Goal: Find contact information: Find contact information

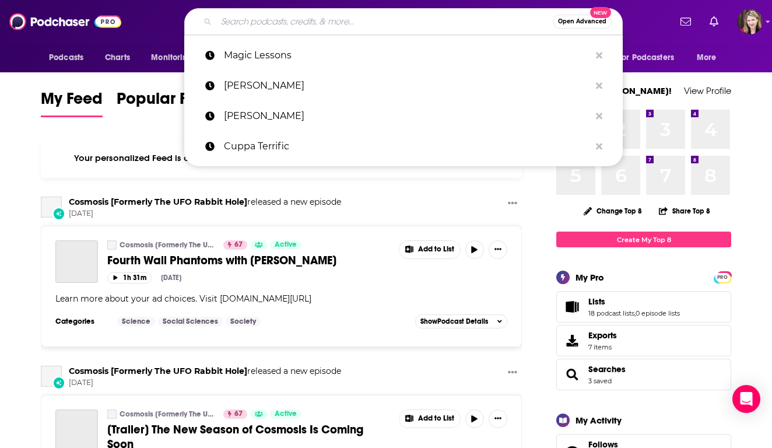
click at [227, 22] on input "Search podcasts, credits, & more..." at bounding box center [384, 21] width 336 height 19
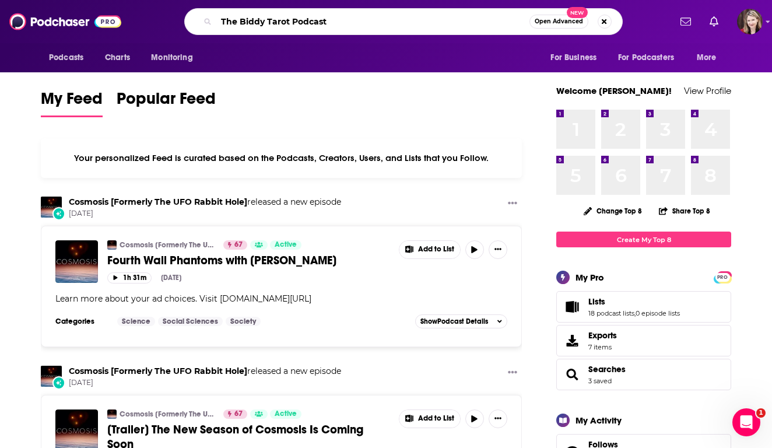
type input "The Biddy Tarot Podcast"
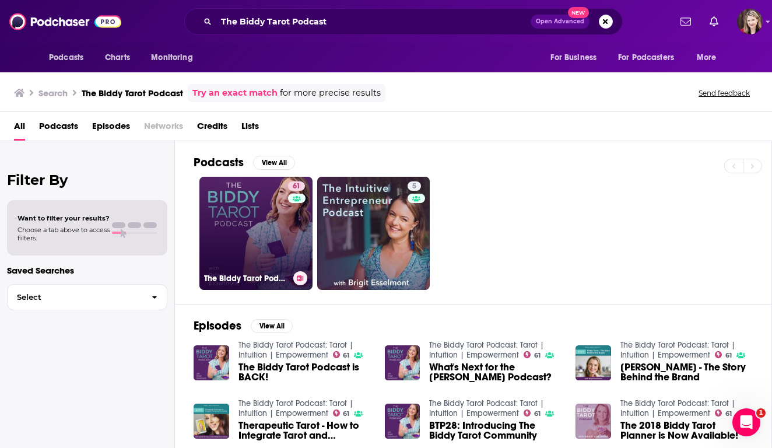
click at [249, 231] on link "61 The Biddy Tarot Podcast: Tarot | Intuition | Empowerment" at bounding box center [255, 233] width 113 height 113
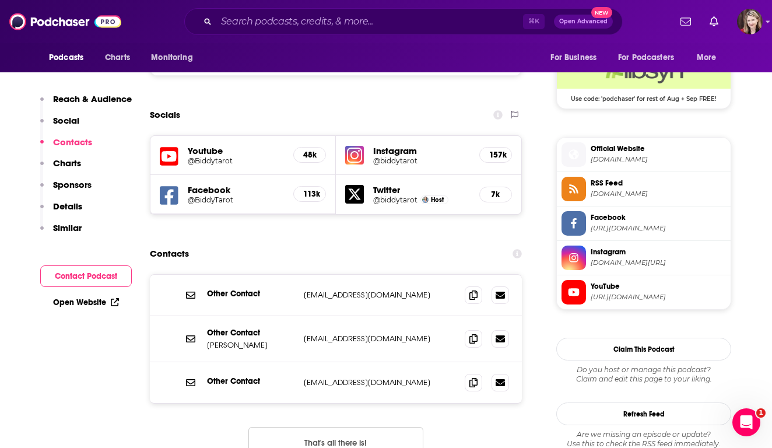
scroll to position [959, 0]
click at [499, 333] on icon at bounding box center [499, 337] width 9 height 9
click at [251, 37] on div "Podcasts Charts Monitoring ⌘ K Open Advanced New For Business For Podcasters Mo…" at bounding box center [386, 21] width 772 height 43
click at [252, 21] on input "Search podcasts, credits, & more..." at bounding box center [369, 21] width 307 height 19
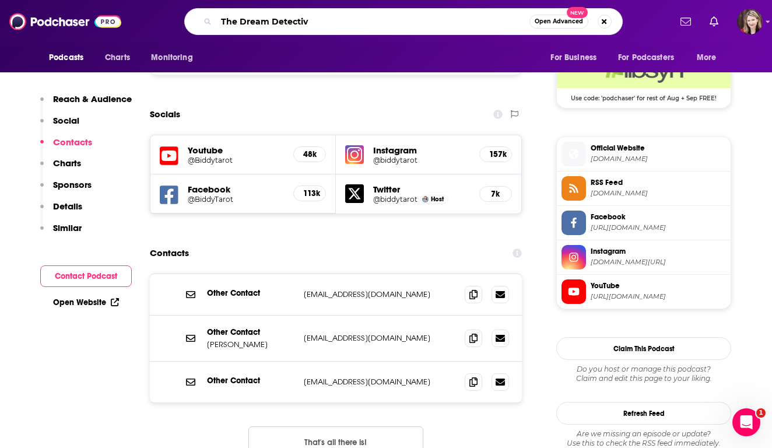
type input "The Dream Detective"
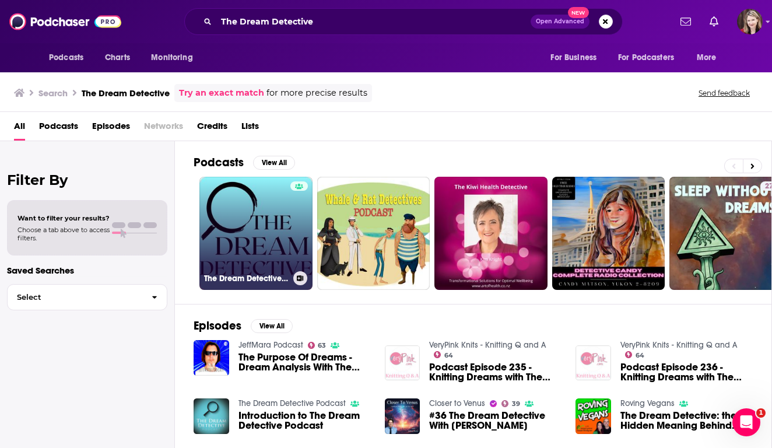
click at [247, 233] on link "The Dream Detective Podcast" at bounding box center [255, 233] width 113 height 113
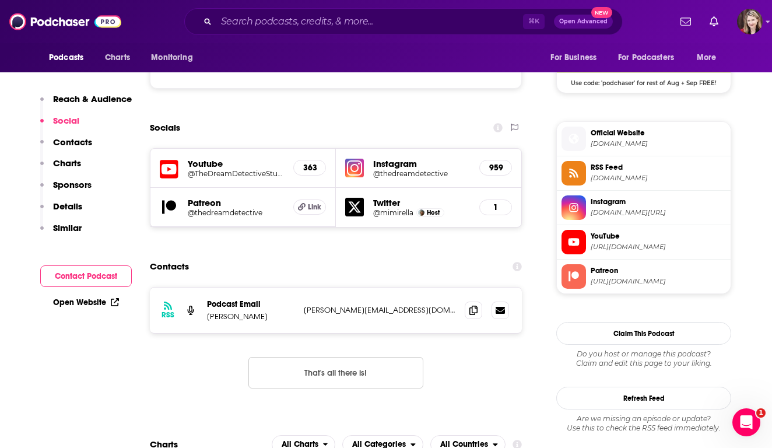
scroll to position [977, 0]
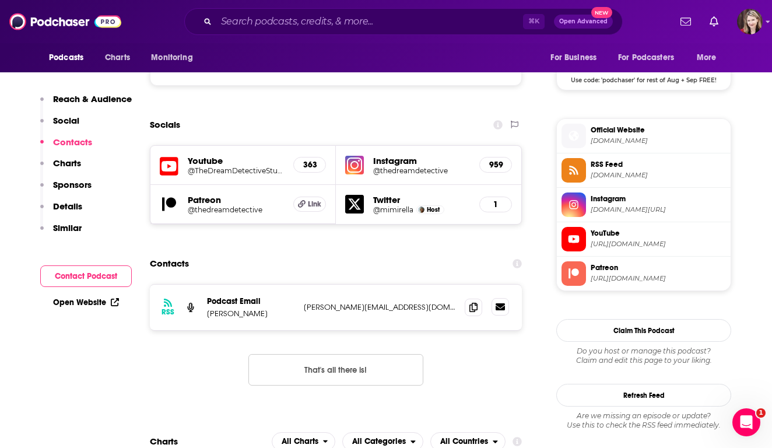
click at [501, 303] on icon at bounding box center [499, 306] width 9 height 7
click at [244, 23] on input "Search podcasts, credits, & more..." at bounding box center [369, 21] width 307 height 19
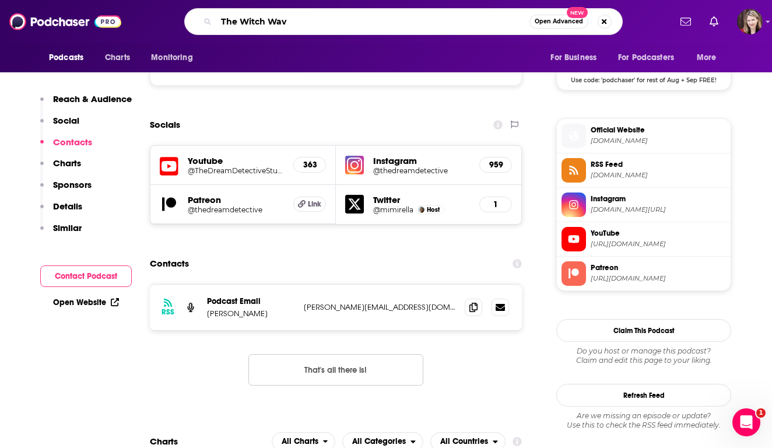
type input "The Witch Wave"
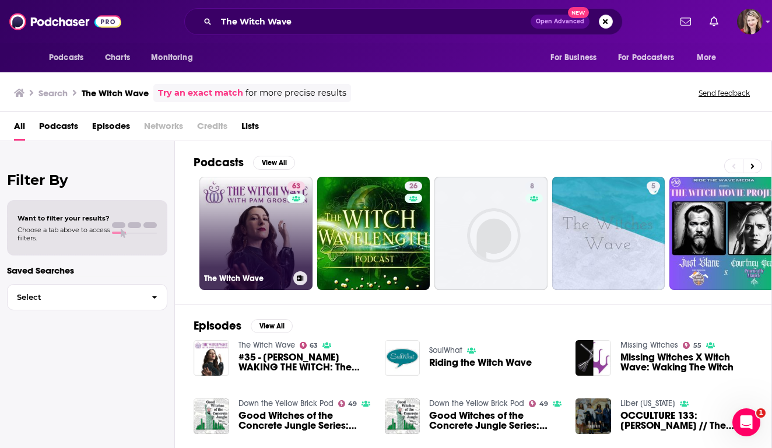
click at [247, 233] on link "63 The Witch Wave" at bounding box center [255, 233] width 113 height 113
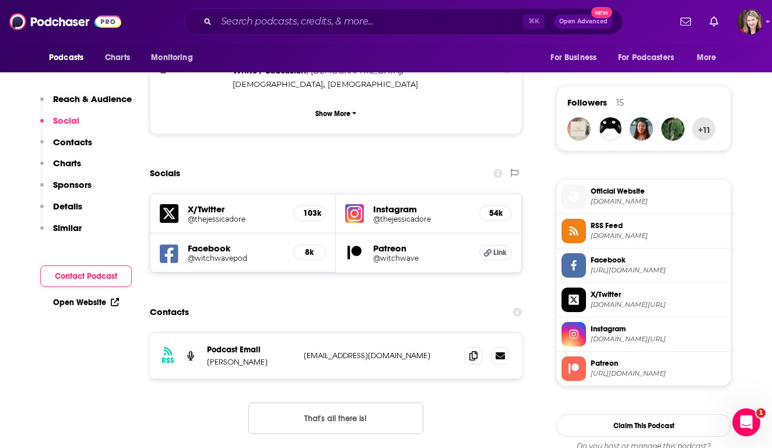
scroll to position [814, 0]
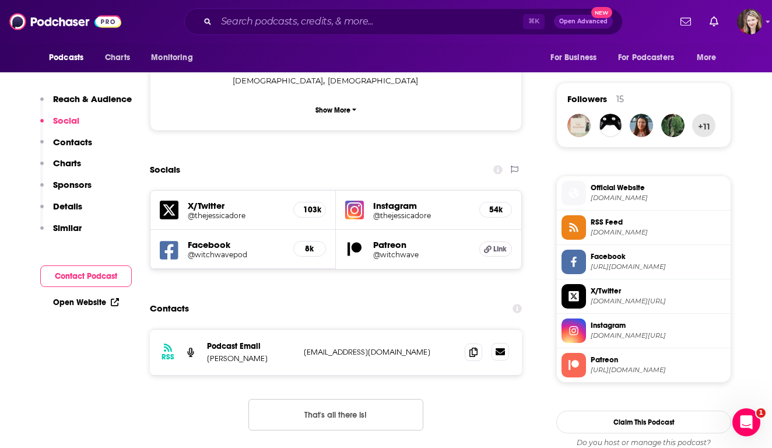
click at [501, 348] on icon at bounding box center [499, 351] width 9 height 7
click at [233, 22] on input "Search podcasts, credits, & more..." at bounding box center [369, 21] width 307 height 19
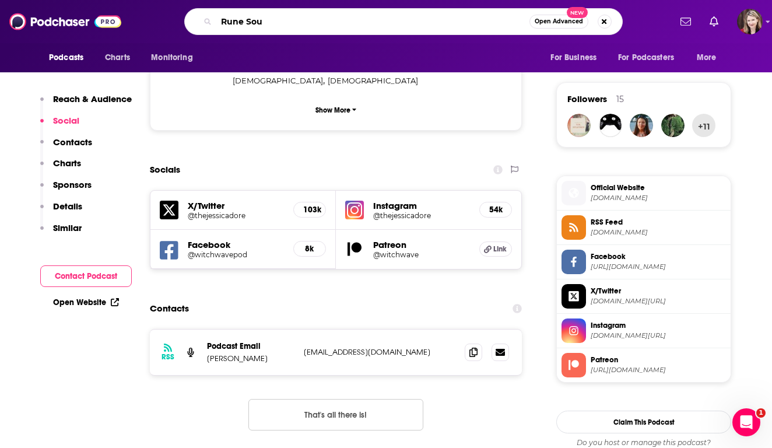
type input "Rune Soup"
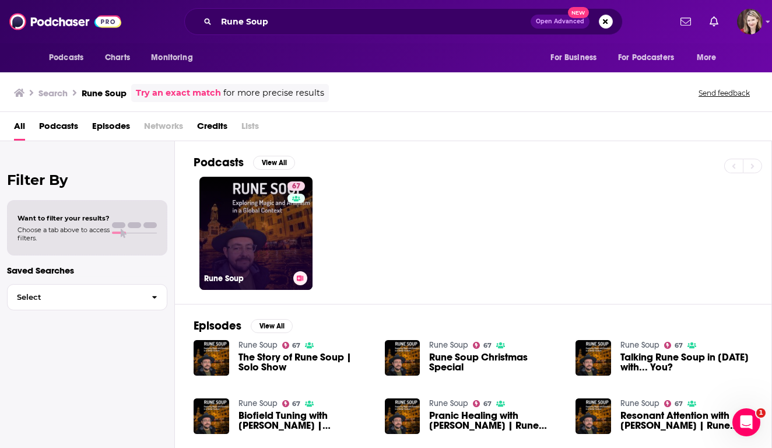
click at [239, 228] on link "67 Rune Soup" at bounding box center [255, 233] width 113 height 113
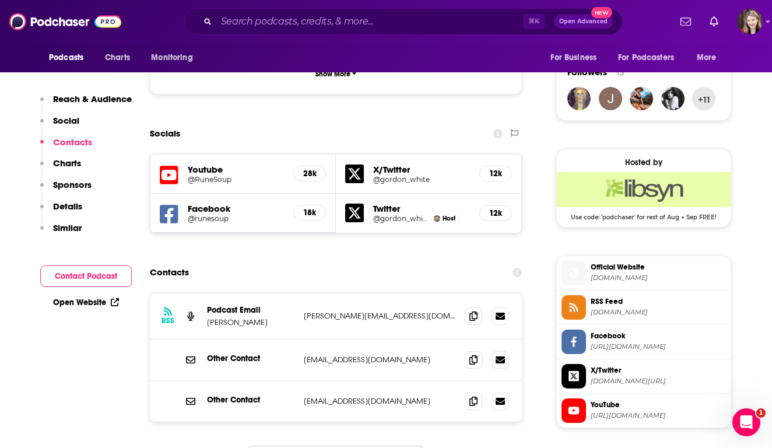
scroll to position [847, 0]
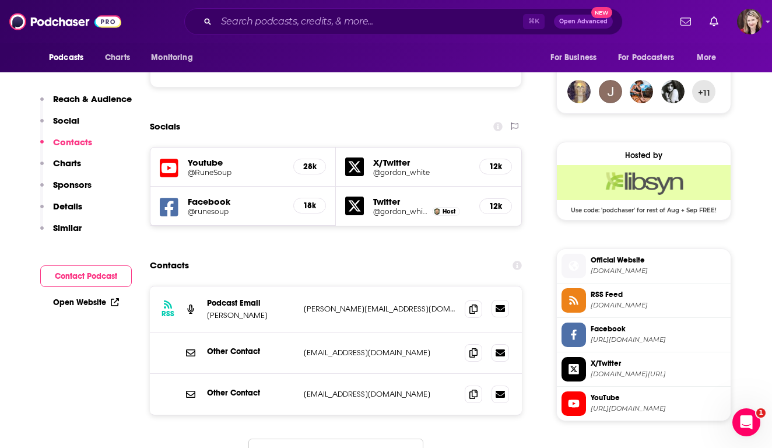
click at [499, 305] on icon at bounding box center [499, 308] width 9 height 7
click at [225, 26] on input "Search podcasts, credits, & more..." at bounding box center [369, 21] width 307 height 19
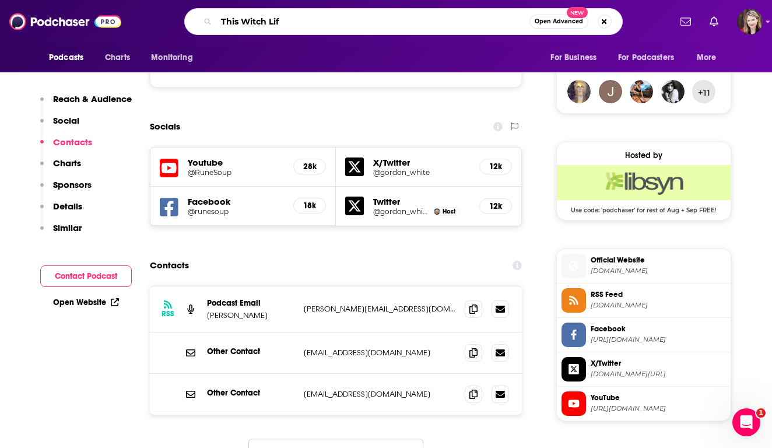
type input "This Witch Life"
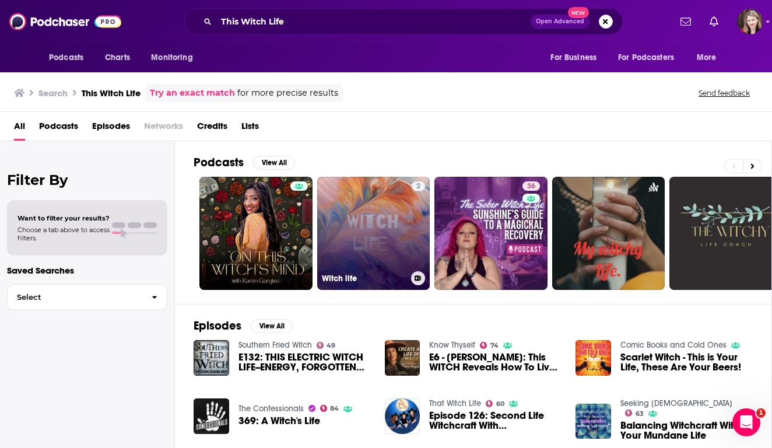
click at [389, 249] on link "2 Witch life" at bounding box center [373, 233] width 113 height 113
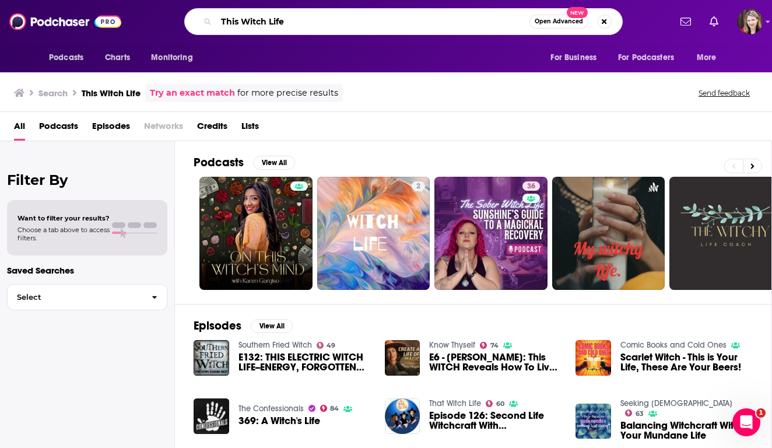
click at [288, 25] on input "This Witch Life" at bounding box center [372, 21] width 313 height 19
type input "The Modern Witch Podcast"
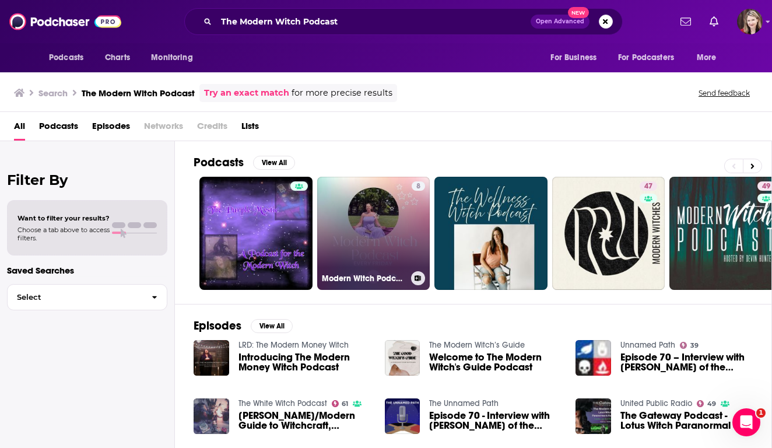
click at [380, 256] on link "8 Modern Witch Podcast" at bounding box center [373, 233] width 113 height 113
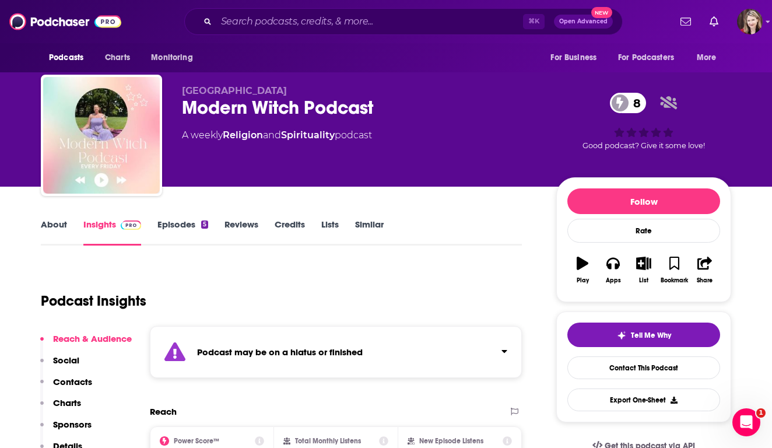
scroll to position [3, 0]
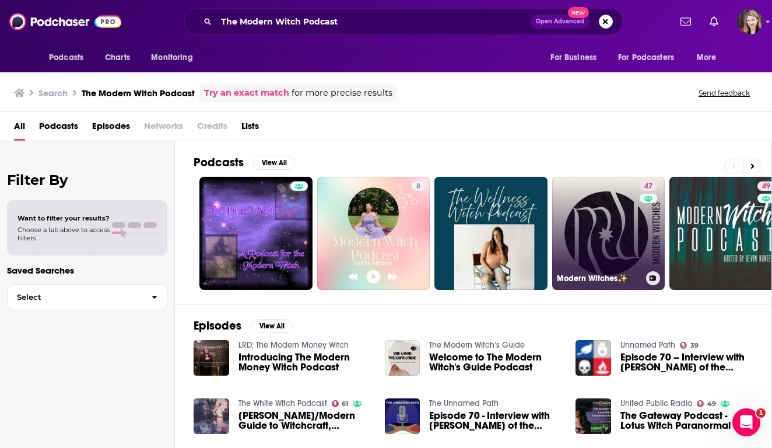
click at [603, 222] on link "47 Modern Witches✨" at bounding box center [608, 233] width 113 height 113
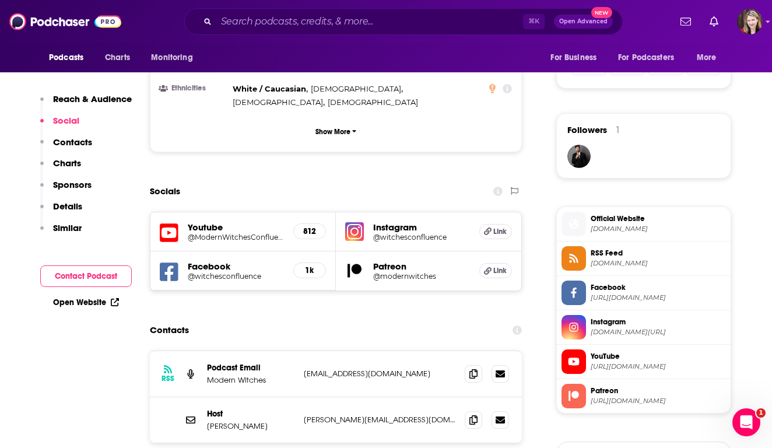
scroll to position [784, 0]
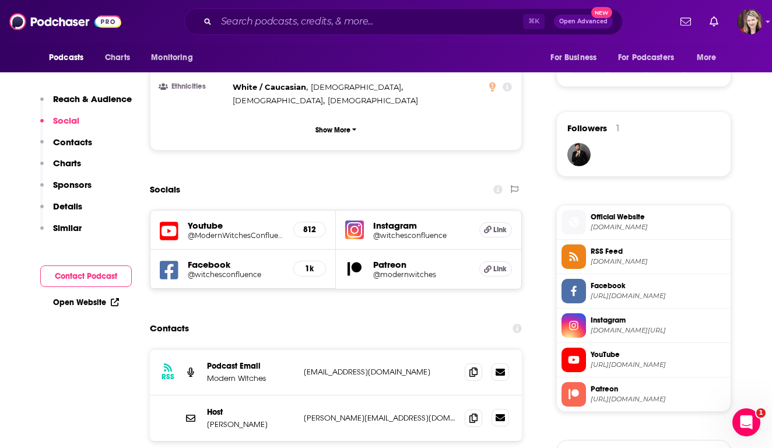
click at [500, 413] on icon at bounding box center [499, 417] width 9 height 9
click at [249, 24] on input "Search podcasts, credits, & more..." at bounding box center [369, 21] width 307 height 19
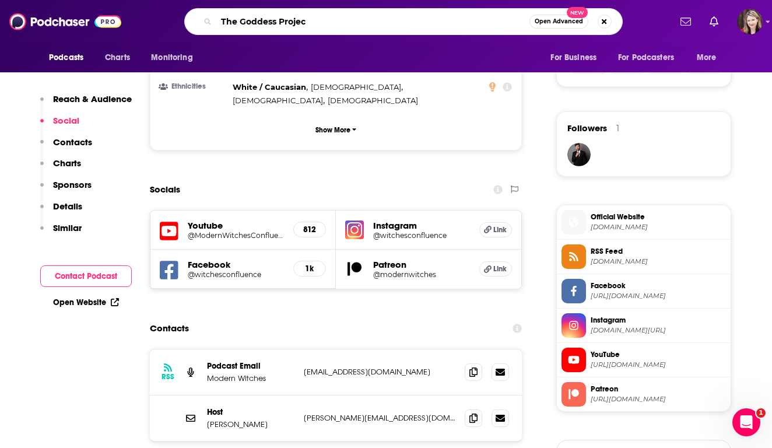
type input "The Goddess Project"
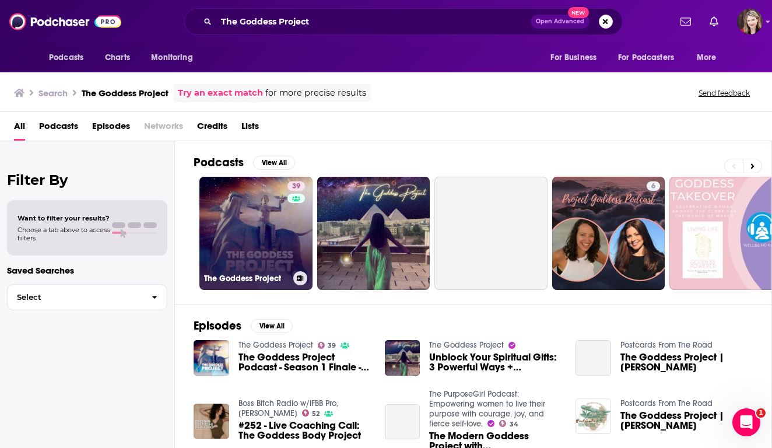
click at [249, 233] on link "39 The [DEMOGRAPHIC_DATA] Project" at bounding box center [255, 233] width 113 height 113
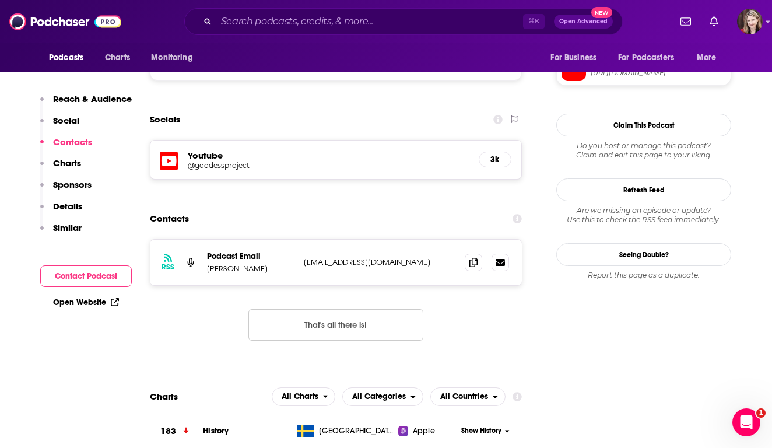
scroll to position [915, 0]
click at [499, 257] on icon at bounding box center [499, 260] width 9 height 7
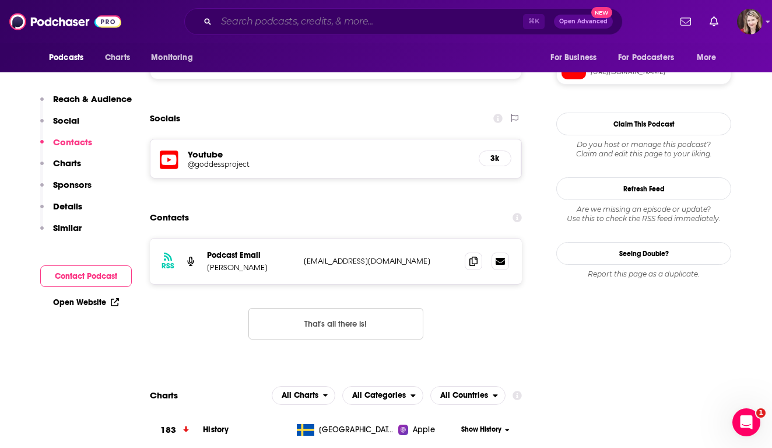
click at [247, 21] on input "Search podcasts, credits, & more..." at bounding box center [369, 21] width 307 height 19
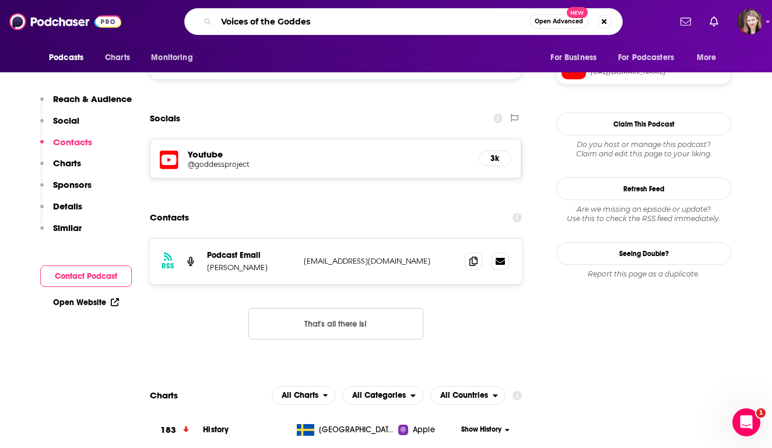
type input "Voices of the [DEMOGRAPHIC_DATA]"
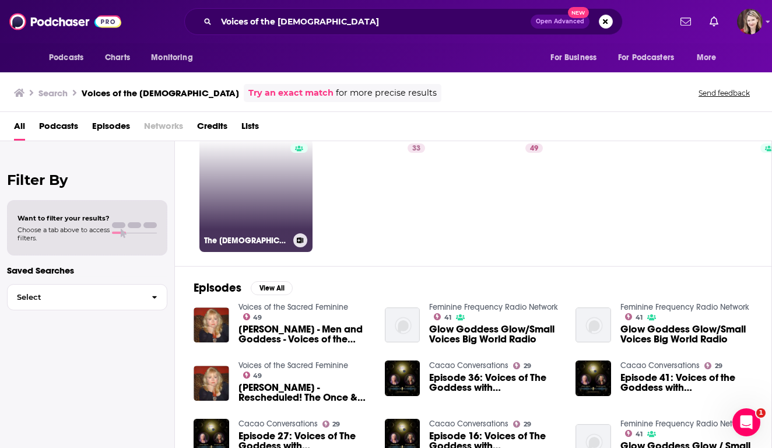
scroll to position [1, 0]
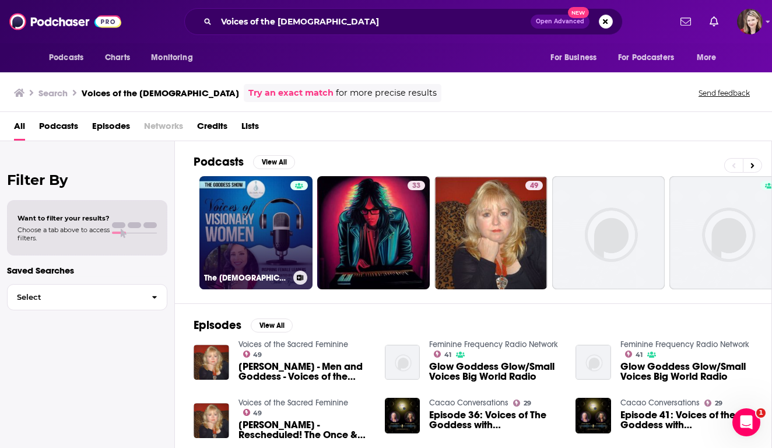
click at [248, 228] on link "The [DEMOGRAPHIC_DATA] Show Podcast, Voices of Visionary Women, Inspiring [DEMO…" at bounding box center [255, 232] width 113 height 113
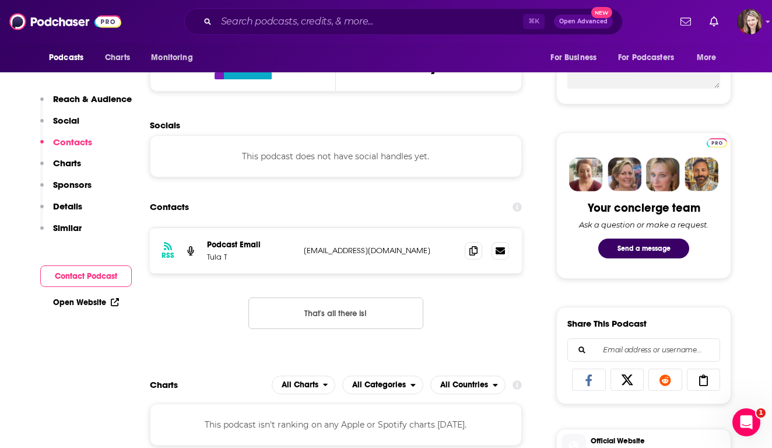
scroll to position [488, 0]
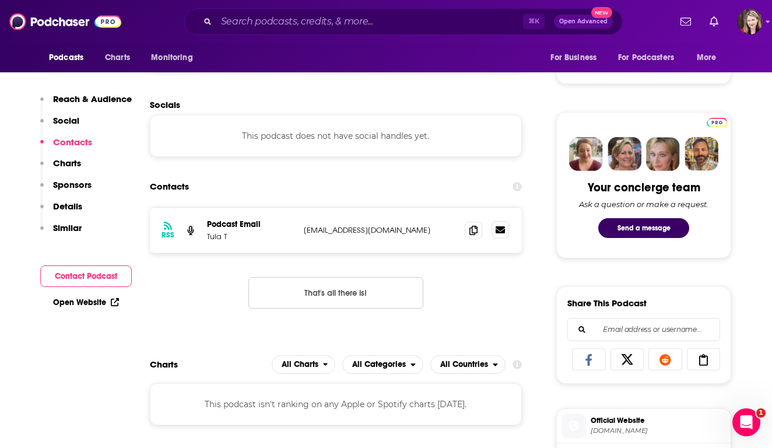
click at [499, 230] on icon at bounding box center [499, 229] width 9 height 7
drag, startPoint x: 418, startPoint y: 228, endPoint x: 303, endPoint y: 221, distance: 115.0
click at [302, 221] on div "RSS Podcast Email Tula T [EMAIL_ADDRESS][DOMAIN_NAME] [EMAIL_ADDRESS][DOMAIN_NA…" at bounding box center [336, 229] width 372 height 45
copy p "[EMAIL_ADDRESS][DOMAIN_NAME]"
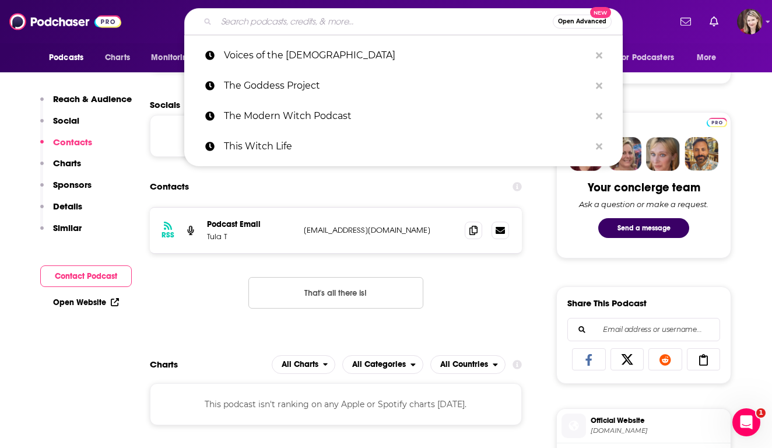
click at [248, 23] on input "Search podcasts, credits, & more..." at bounding box center [384, 21] width 336 height 19
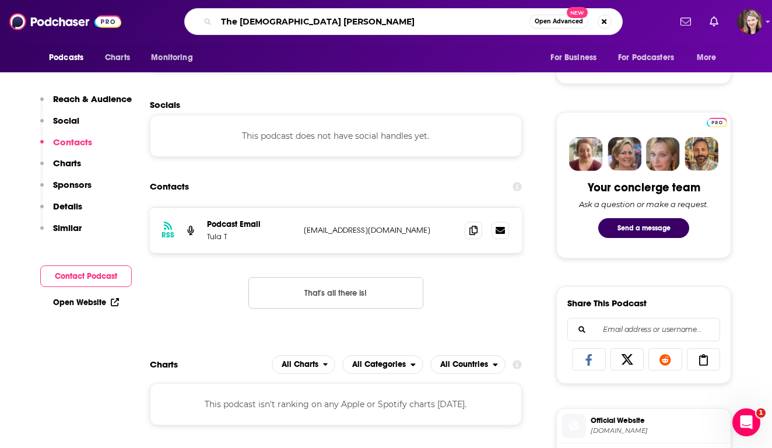
type input "The Goddess Diaries"
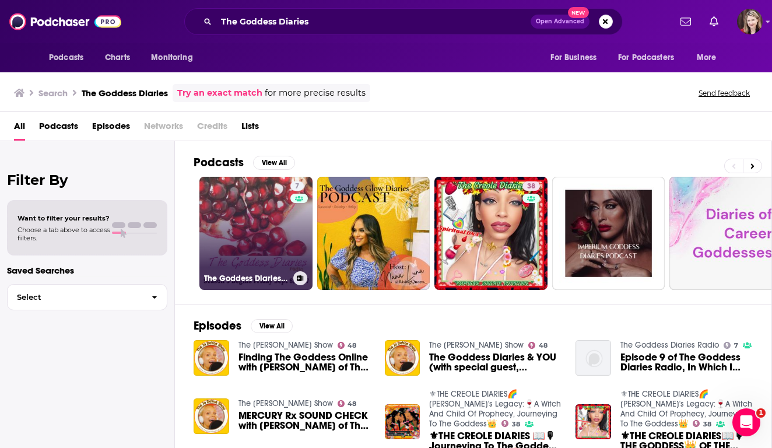
click at [264, 252] on link "7 The Goddess Diaries Radio" at bounding box center [255, 233] width 113 height 113
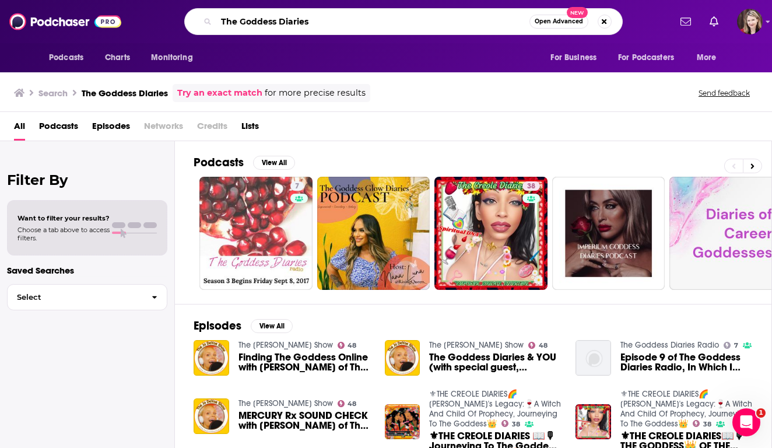
drag, startPoint x: 314, startPoint y: 23, endPoint x: 199, endPoint y: 19, distance: 114.3
click at [199, 19] on div "The Goddess Diaries Open Advanced New" at bounding box center [403, 21] width 438 height 27
type input "[PERSON_NAME]"
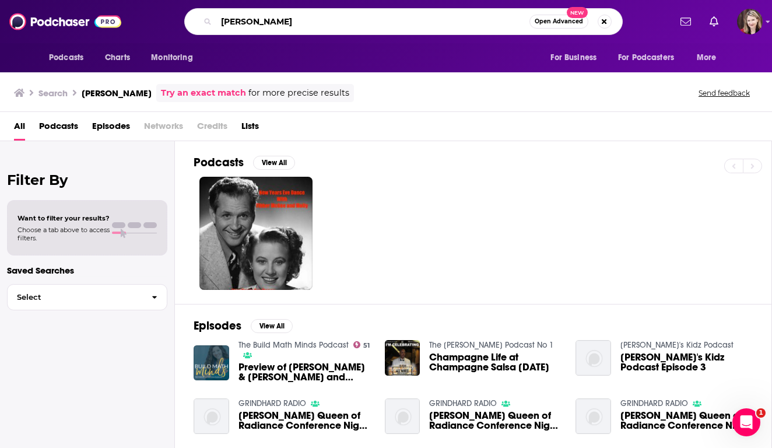
drag, startPoint x: 302, startPoint y: 23, endPoint x: 205, endPoint y: 20, distance: 96.8
click at [205, 20] on div "[PERSON_NAME] Open Advanced New" at bounding box center [403, 21] width 438 height 27
type input "Awakening the [DEMOGRAPHIC_DATA] Within"
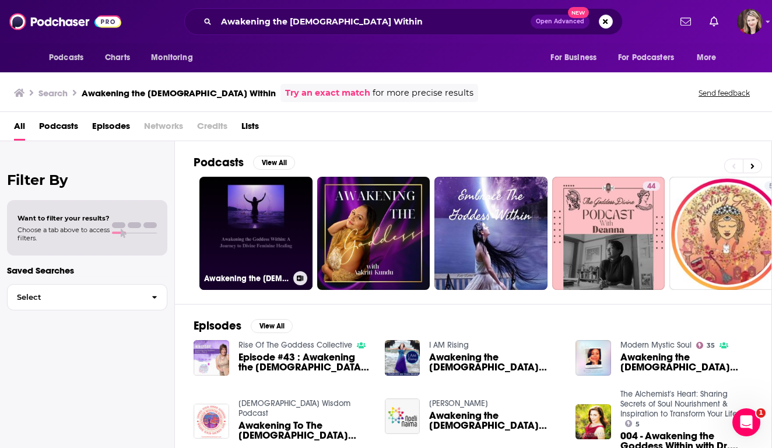
click at [245, 235] on link "Awakening the [DEMOGRAPHIC_DATA] Within: A Journey to Divine Feminine Healing" at bounding box center [255, 233] width 113 height 113
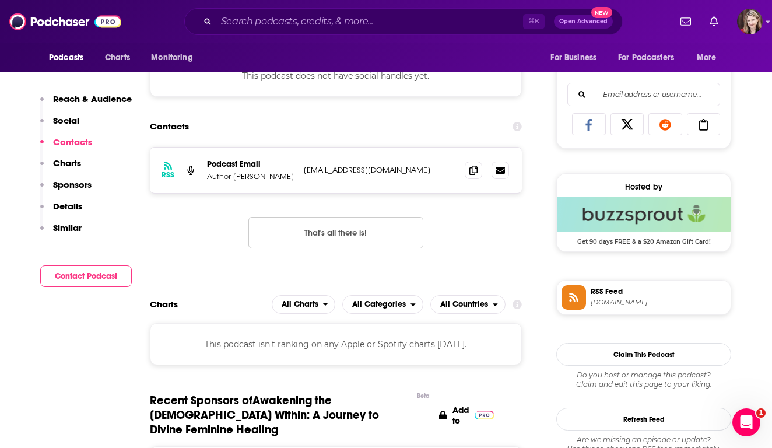
scroll to position [737, 0]
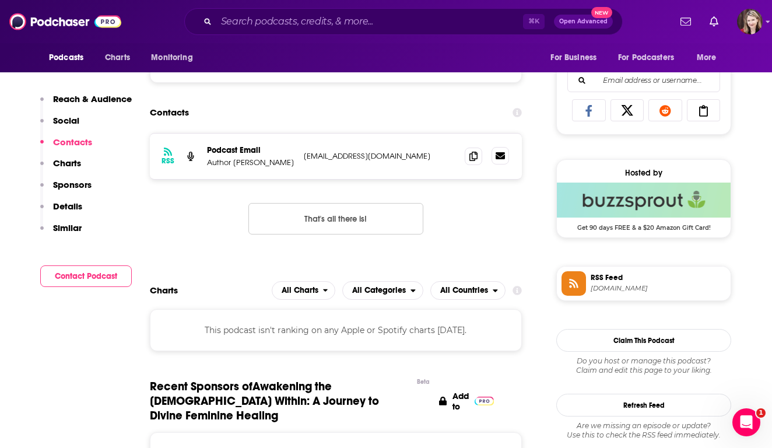
click at [499, 157] on icon at bounding box center [499, 155] width 9 height 7
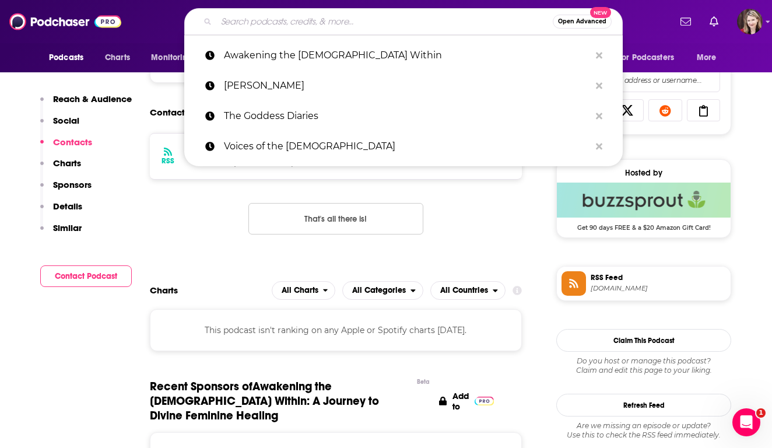
click at [280, 22] on input "Search podcasts, credits, & more..." at bounding box center [384, 21] width 336 height 19
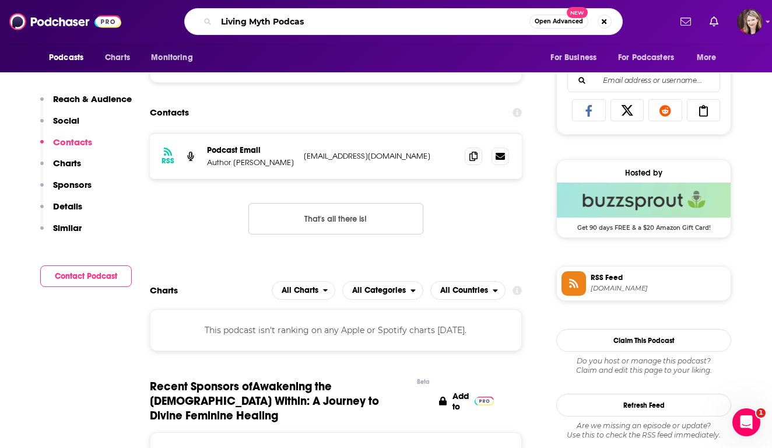
type input "Living Myth Podcast"
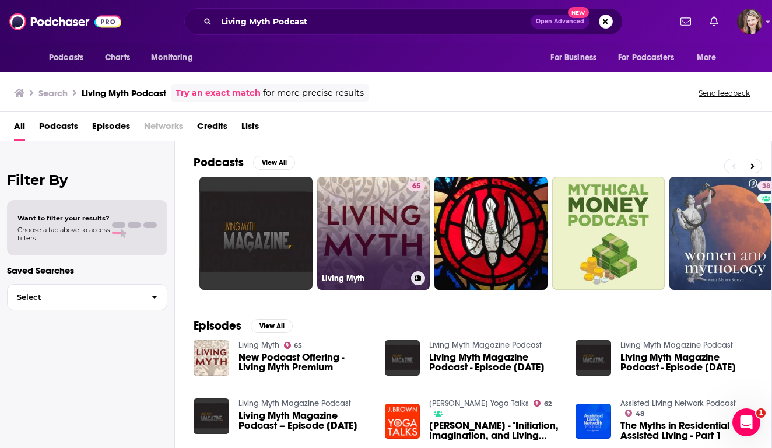
click at [360, 216] on link "65 Living Myth" at bounding box center [373, 233] width 113 height 113
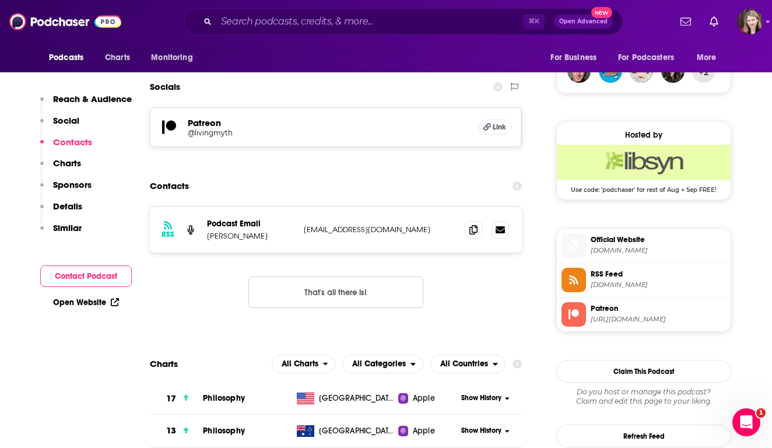
scroll to position [530, 0]
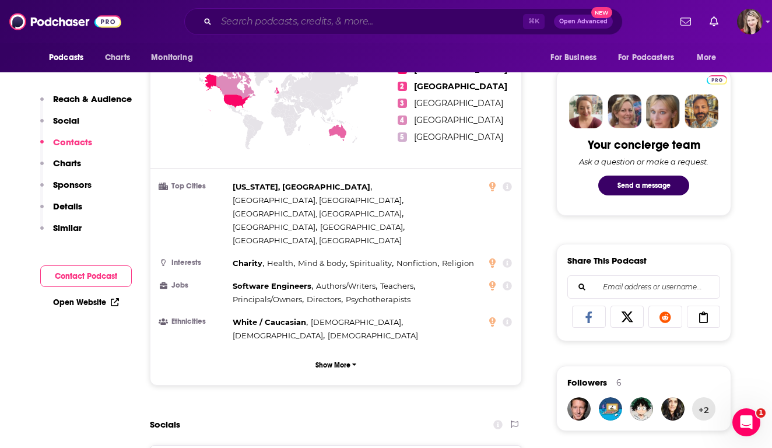
click at [232, 23] on input "Search podcasts, credits, & more..." at bounding box center [369, 21] width 307 height 19
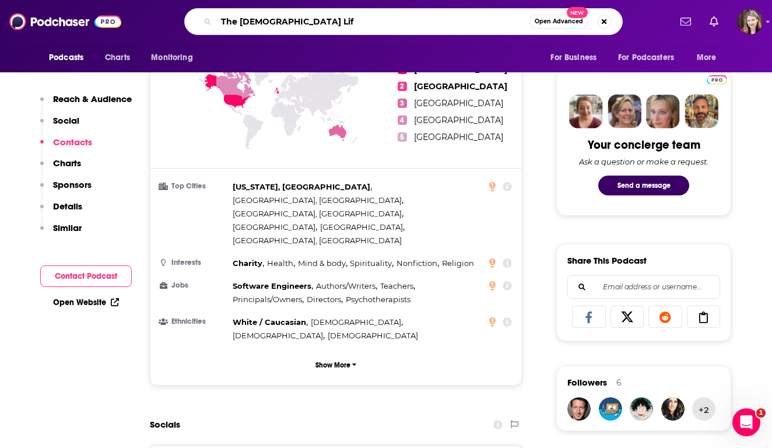
type input "The [DEMOGRAPHIC_DATA] Life"
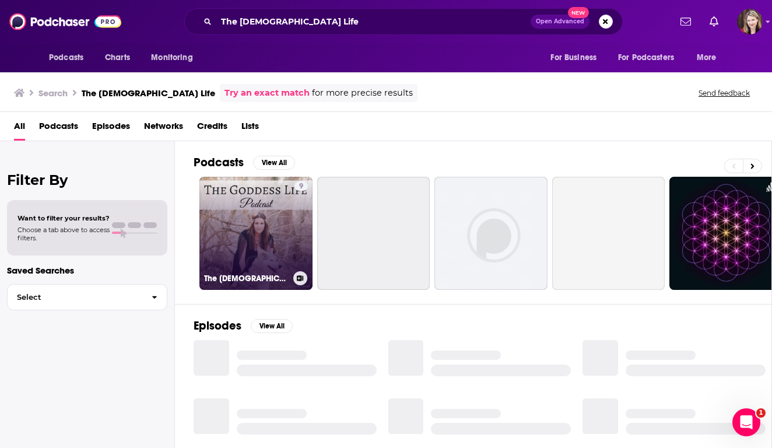
click at [256, 228] on link "9 The [DEMOGRAPHIC_DATA] Life Podcast" at bounding box center [255, 233] width 113 height 113
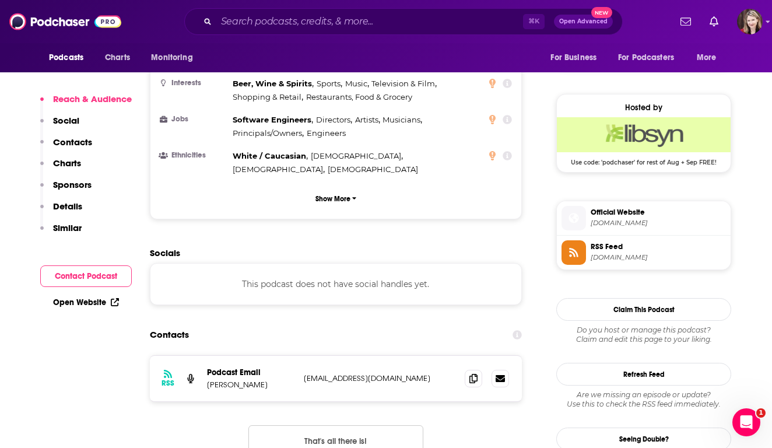
scroll to position [804, 0]
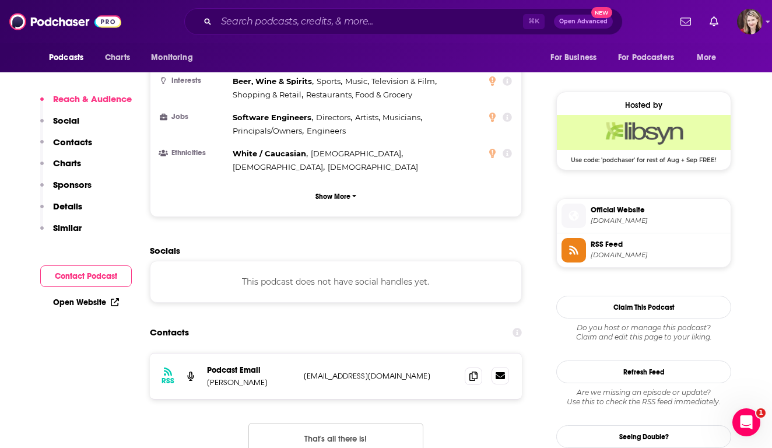
click at [499, 372] on icon at bounding box center [499, 375] width 9 height 7
click at [474, 371] on icon at bounding box center [473, 375] width 8 height 9
click at [239, 24] on input "Search podcasts, credits, & more..." at bounding box center [369, 21] width 307 height 19
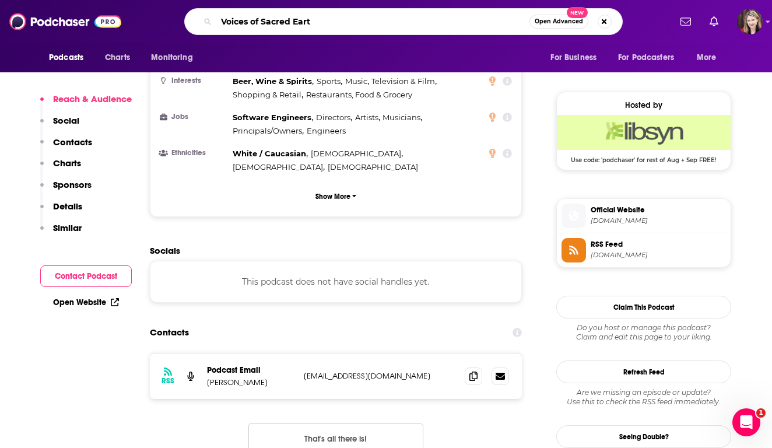
type input "Voices of Sacred Earth"
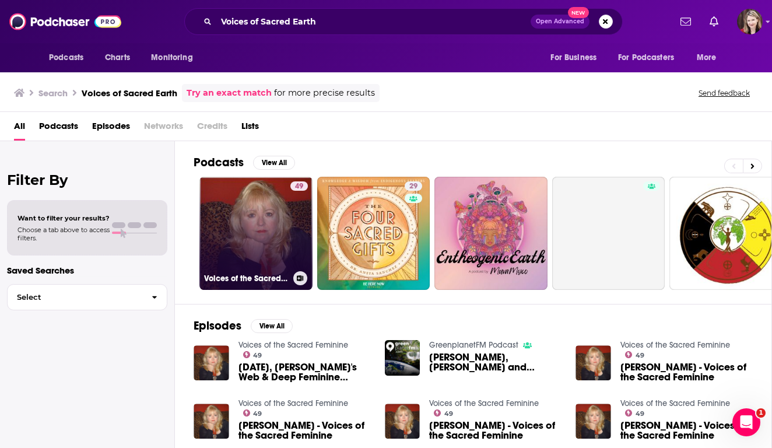
click at [271, 238] on link "49 Voices of the Sacred Feminine" at bounding box center [255, 233] width 113 height 113
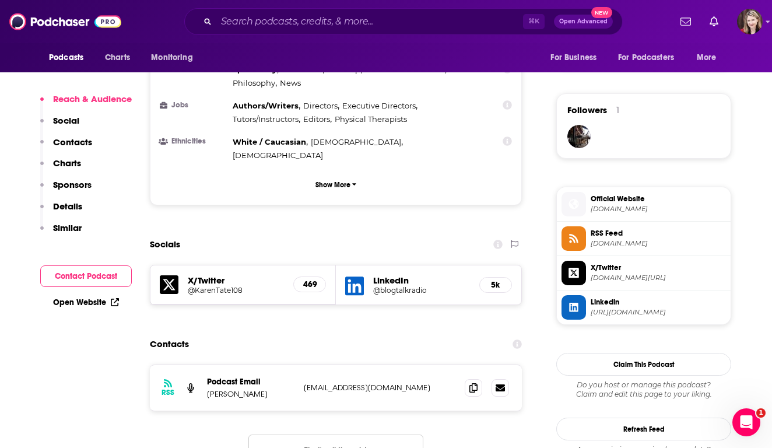
scroll to position [981, 0]
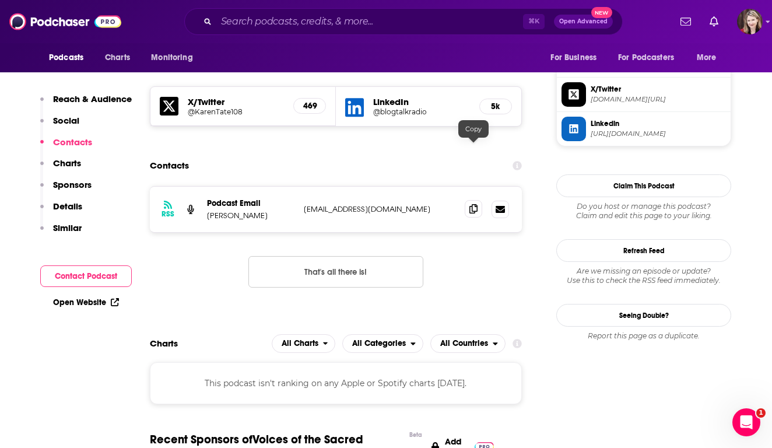
click at [474, 204] on icon at bounding box center [473, 208] width 8 height 9
click at [270, 24] on input "Search podcasts, credits, & more..." at bounding box center [369, 21] width 307 height 19
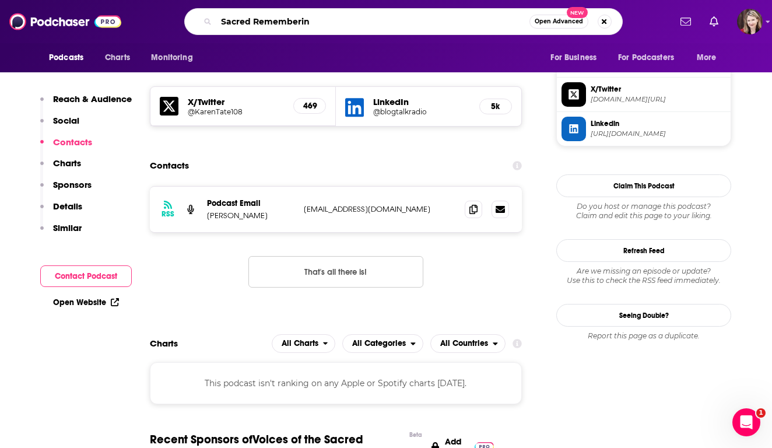
type input "Sacred Remembering"
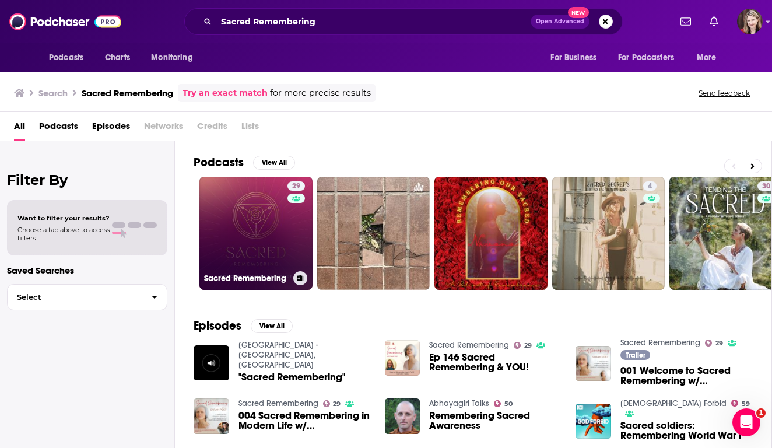
click at [245, 262] on link "29 Sacred Remembering" at bounding box center [255, 233] width 113 height 113
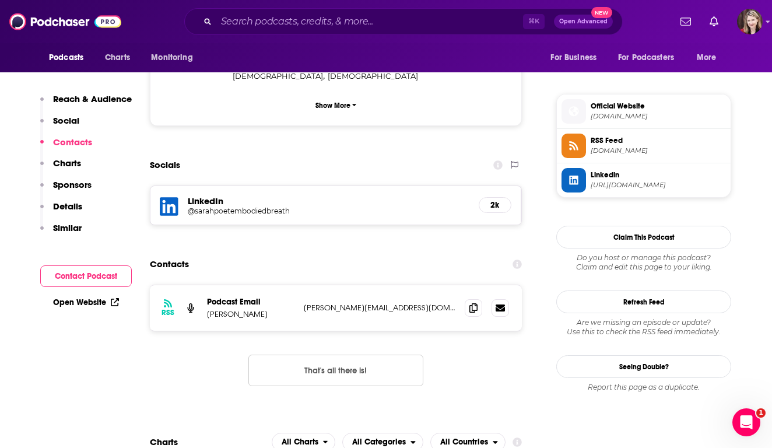
scroll to position [900, 0]
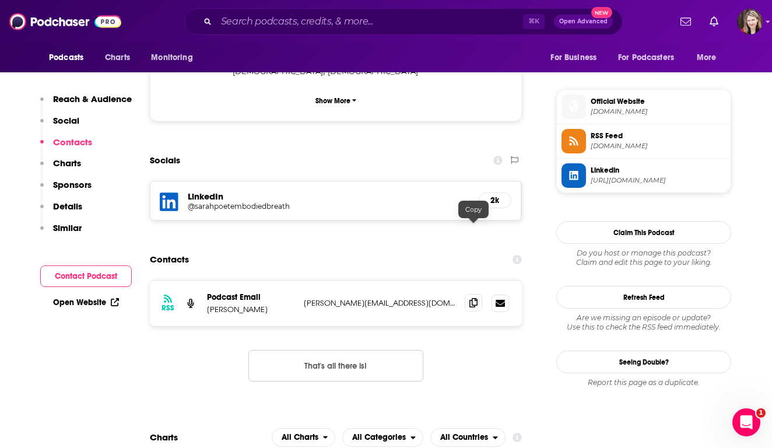
click at [474, 298] on icon at bounding box center [473, 302] width 8 height 9
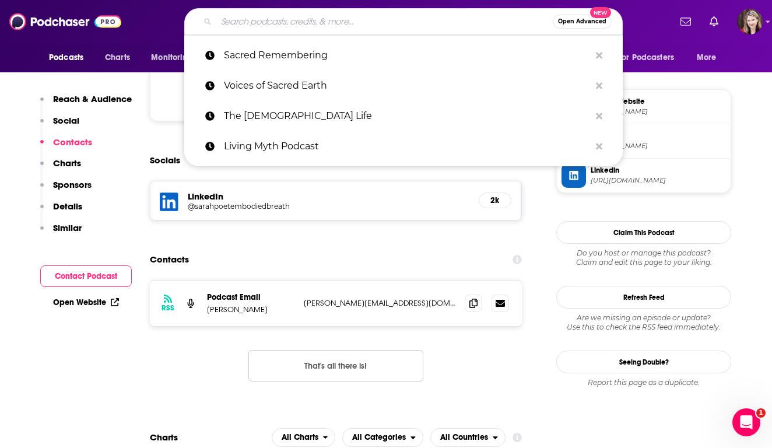
click at [251, 22] on input "Search podcasts, credits, & more..." at bounding box center [384, 21] width 336 height 19
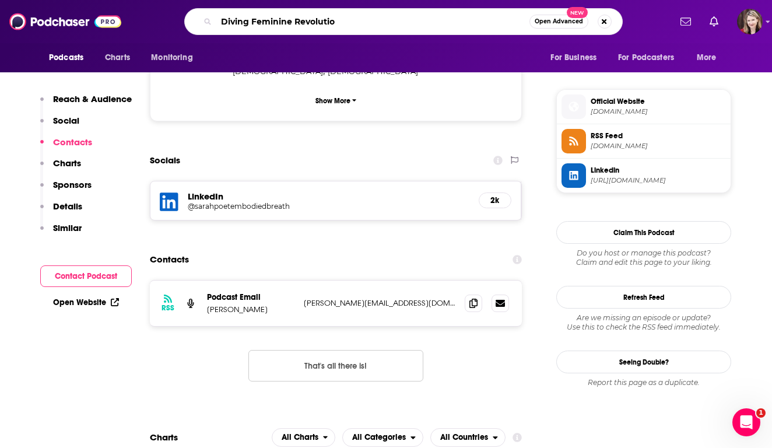
type input "Diving Feminine Revolution"
